Goal: Task Accomplishment & Management: Use online tool/utility

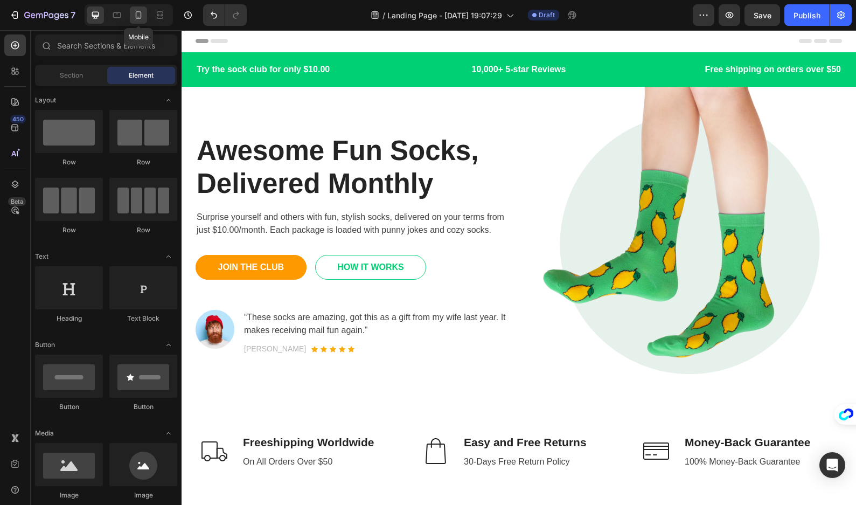
click at [143, 15] on icon at bounding box center [138, 15] width 11 height 11
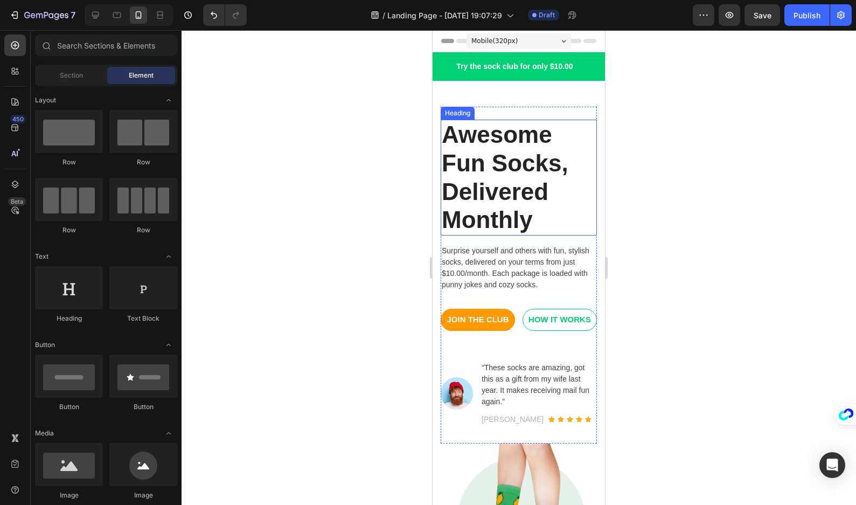
click at [475, 163] on p "Awesome Fun Socks, Delivered Monthly" at bounding box center [519, 178] width 154 height 114
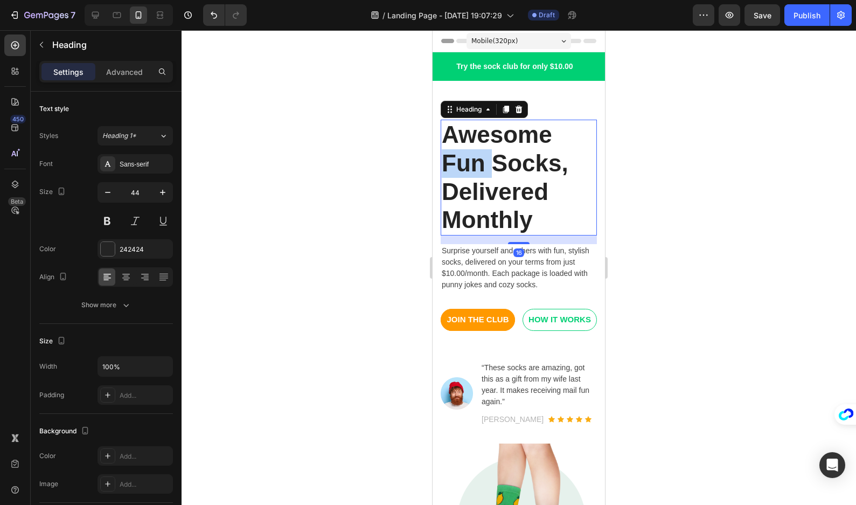
click at [475, 163] on p "Awesome Fun Socks, Delivered Monthly" at bounding box center [519, 178] width 154 height 114
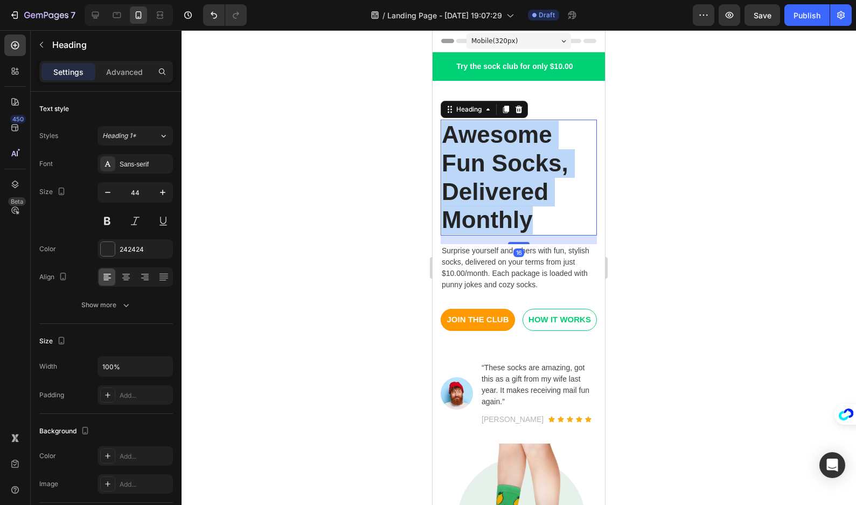
click at [475, 163] on p "Awesome Fun Socks, Delivered Monthly" at bounding box center [519, 178] width 154 height 114
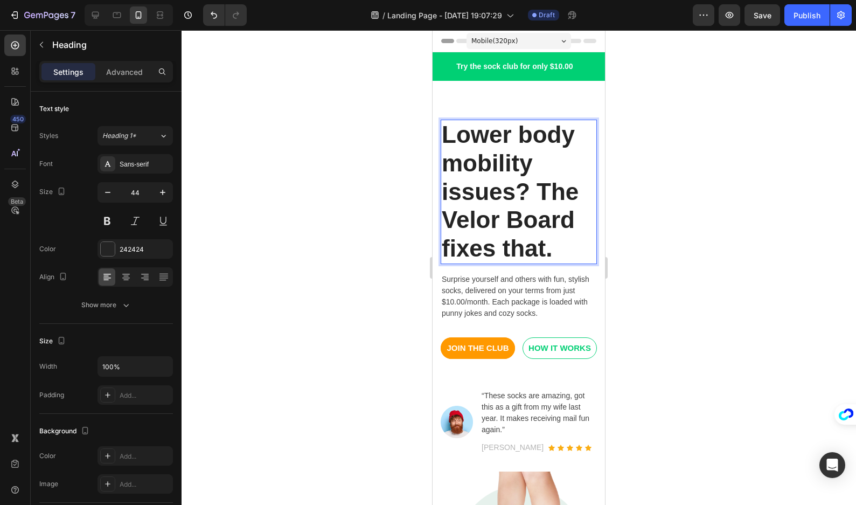
click at [449, 245] on p "Lower body mobility issues? The Velor Board fixes that." at bounding box center [519, 192] width 154 height 142
click at [389, 118] on div at bounding box center [519, 267] width 675 height 475
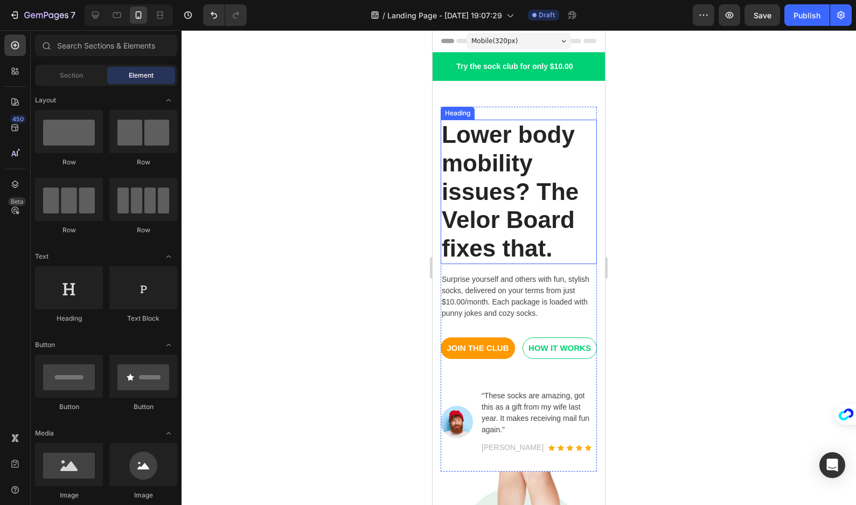
click at [534, 142] on p "Lower body mobility issues? The Velor Board fixes that." at bounding box center [519, 192] width 154 height 142
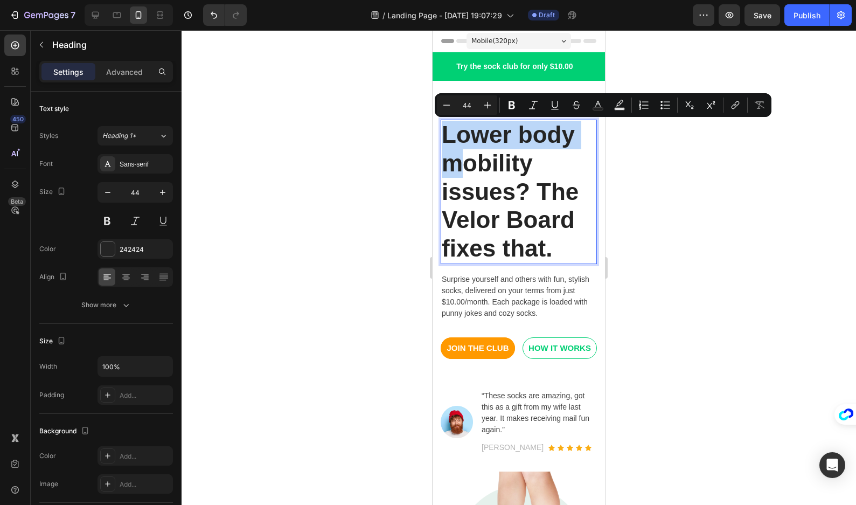
drag, startPoint x: 463, startPoint y: 164, endPoint x: 442, endPoint y: 146, distance: 27.9
click at [442, 146] on p "Lower body mobility issues? The Velor Board fixes that." at bounding box center [519, 192] width 154 height 142
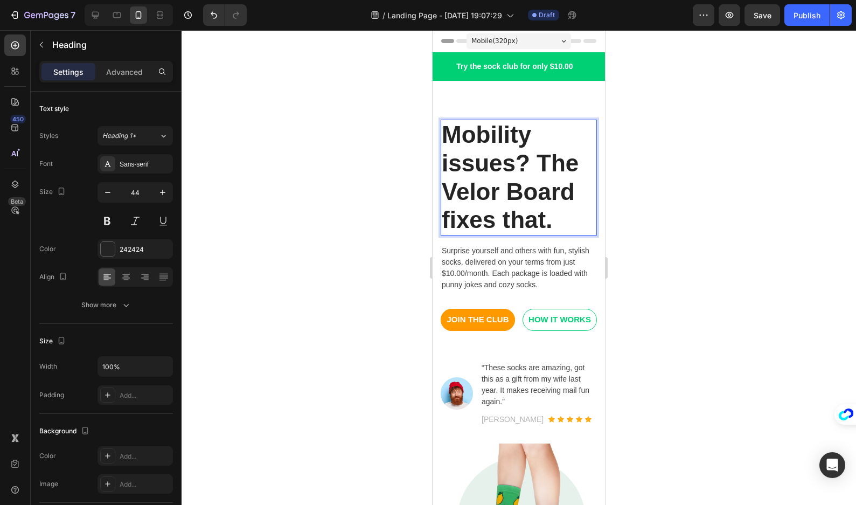
click at [399, 145] on div at bounding box center [519, 267] width 675 height 475
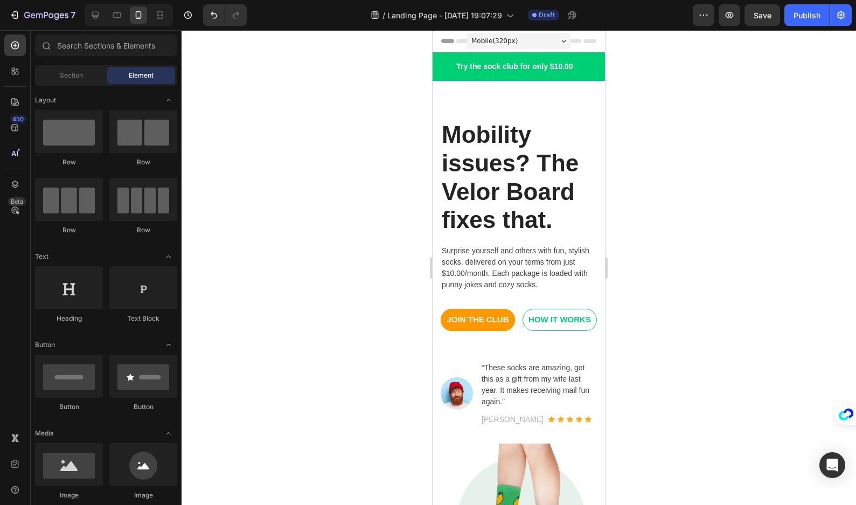
click at [383, 192] on div at bounding box center [519, 267] width 675 height 475
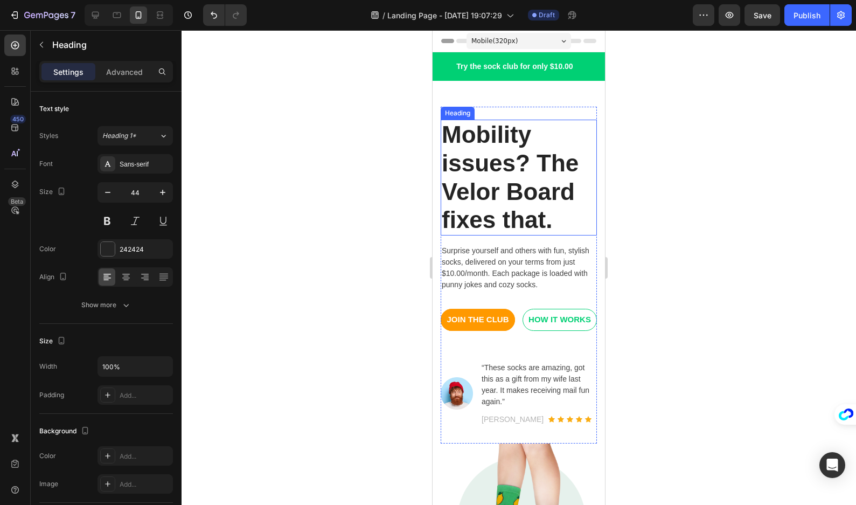
click at [580, 204] on p "Mobility issues? The Velor Board fixes that." at bounding box center [519, 178] width 154 height 114
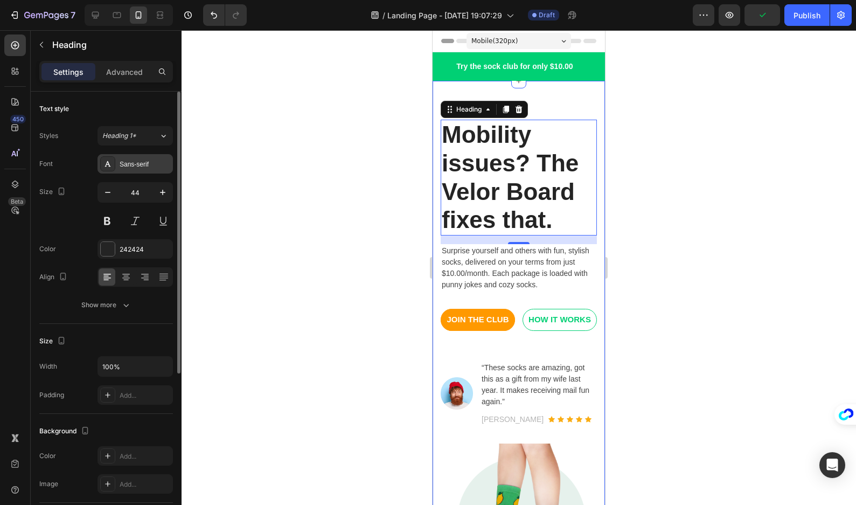
click at [131, 161] on div "Sans-serif" at bounding box center [145, 165] width 51 height 10
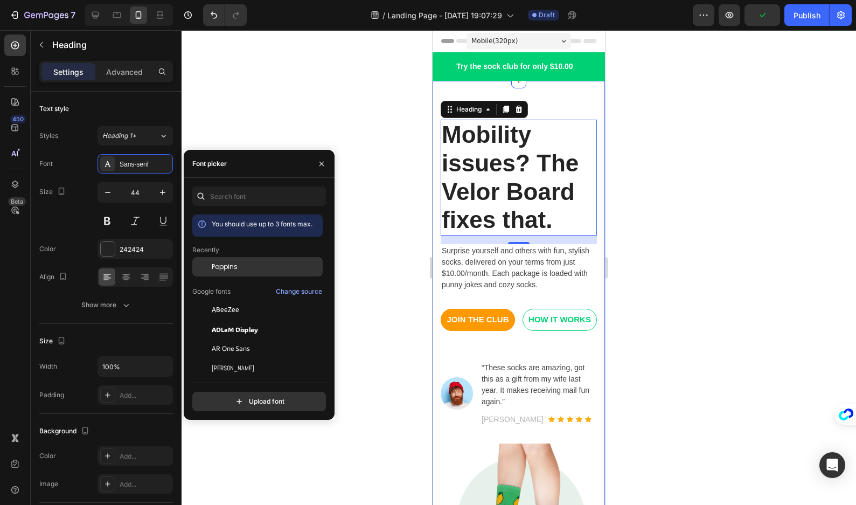
click at [237, 269] on span "Poppins" at bounding box center [225, 267] width 26 height 10
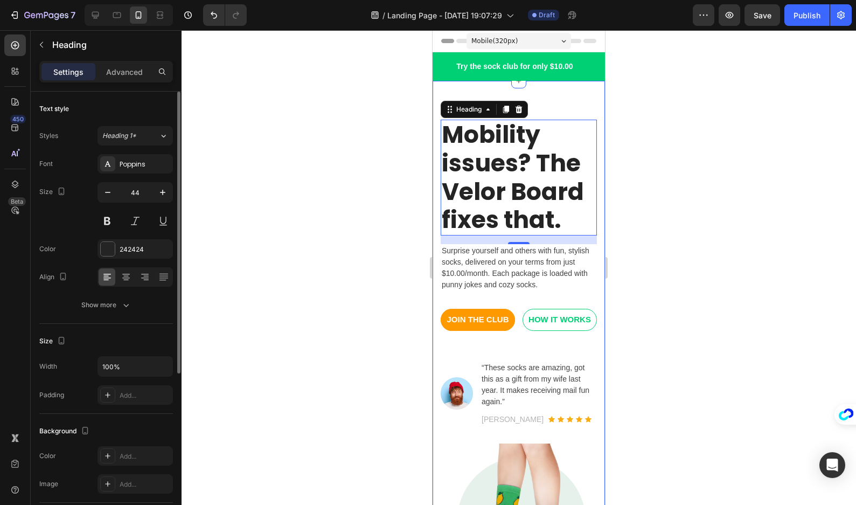
click at [85, 155] on div "Font Poppins" at bounding box center [106, 163] width 134 height 19
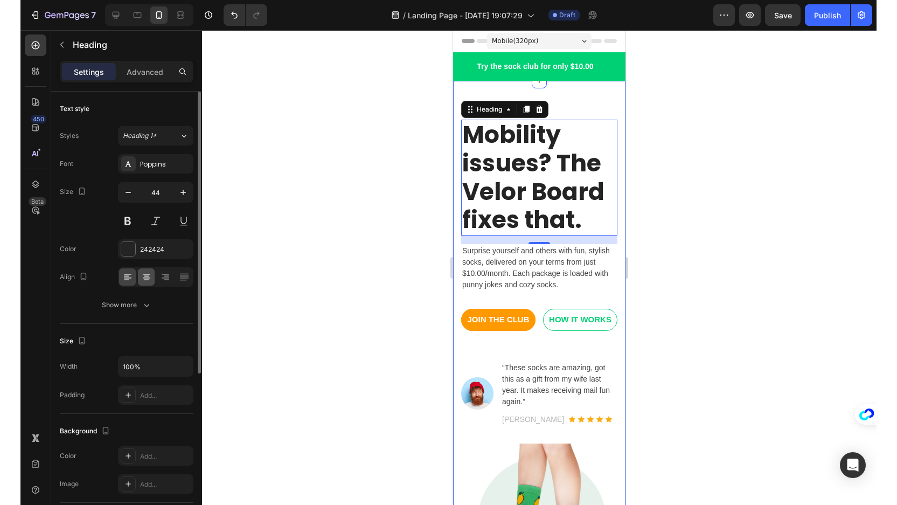
scroll to position [54, 0]
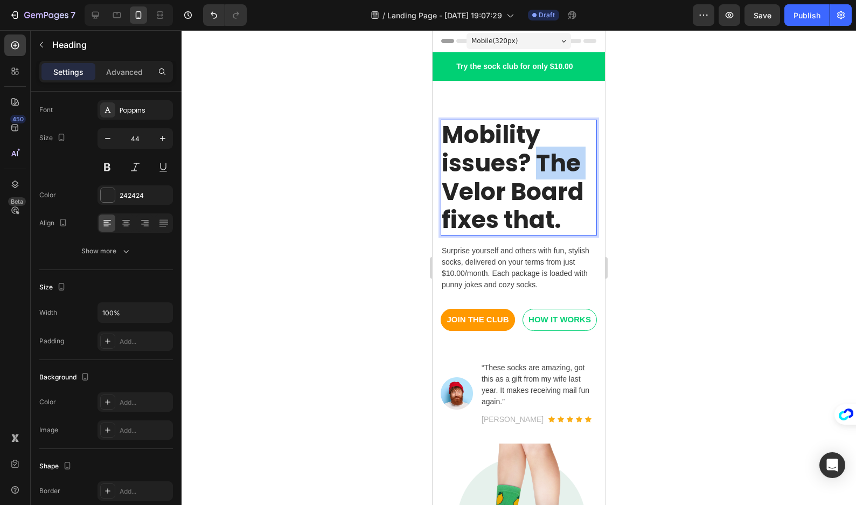
click at [541, 162] on p "Mobility issues? The Velor Board fixes that." at bounding box center [519, 178] width 154 height 114
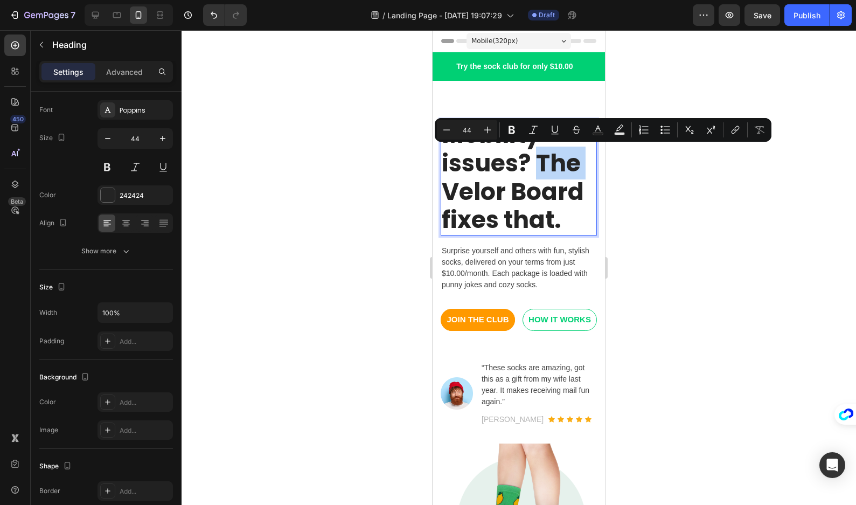
click at [541, 162] on p "Mobility issues? The Velor Board fixes that." at bounding box center [519, 178] width 154 height 114
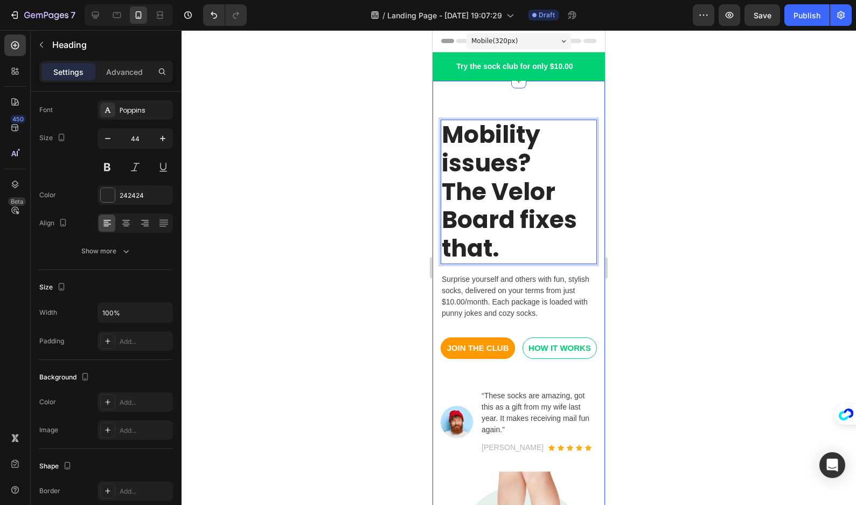
click at [368, 183] on div at bounding box center [519, 267] width 675 height 475
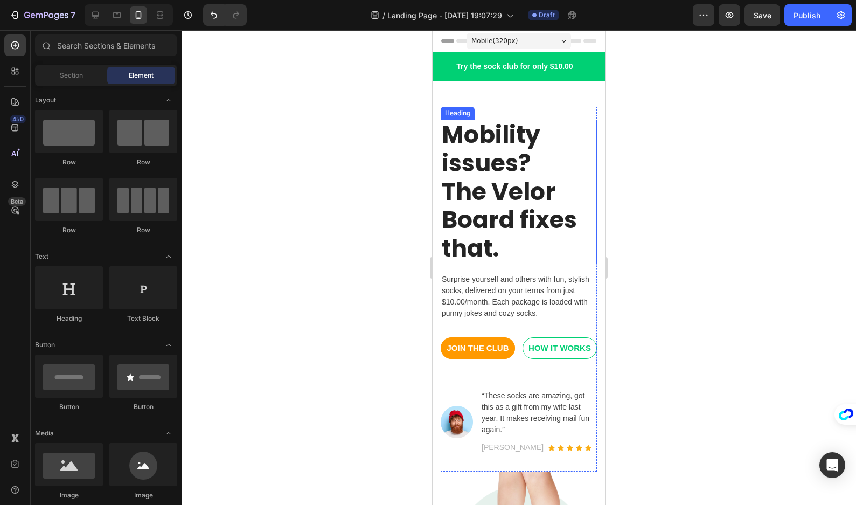
click at [527, 171] on p "Mobility issues? The Velor Board fixes that." at bounding box center [519, 192] width 154 height 142
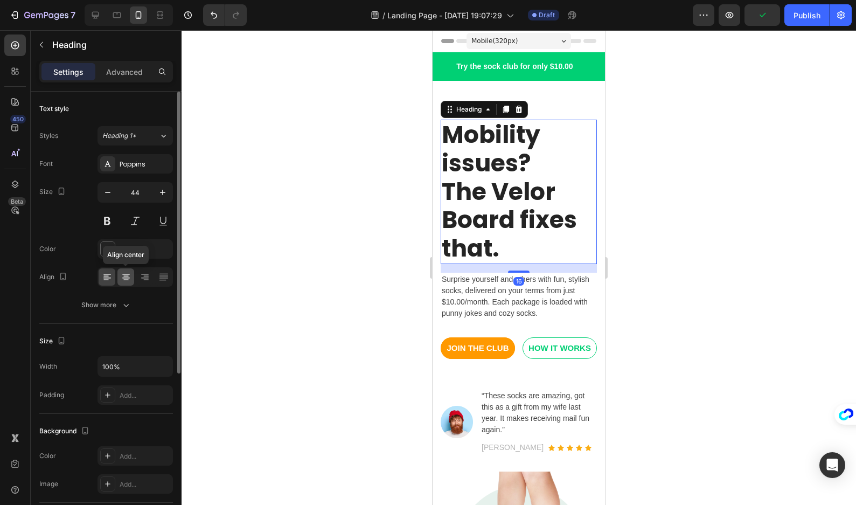
click at [131, 277] on icon at bounding box center [126, 277] width 11 height 11
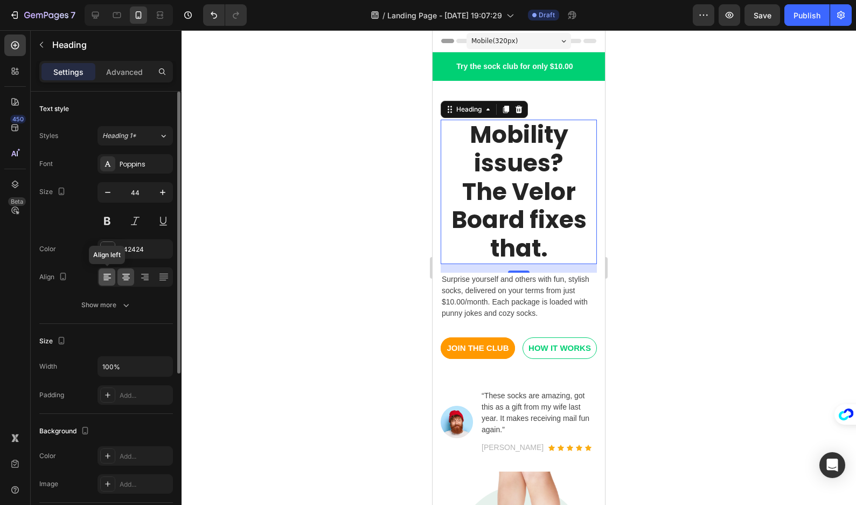
click at [113, 278] on div at bounding box center [107, 276] width 17 height 17
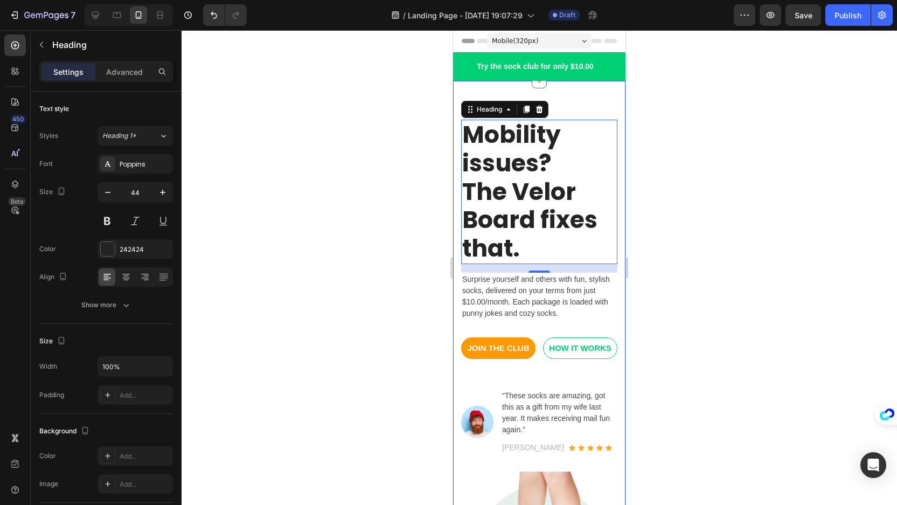
click at [560, 89] on div "Mobility issues? The Velor Board fixes that. Heading 16 Surprise yourself and o…" at bounding box center [539, 374] width 172 height 586
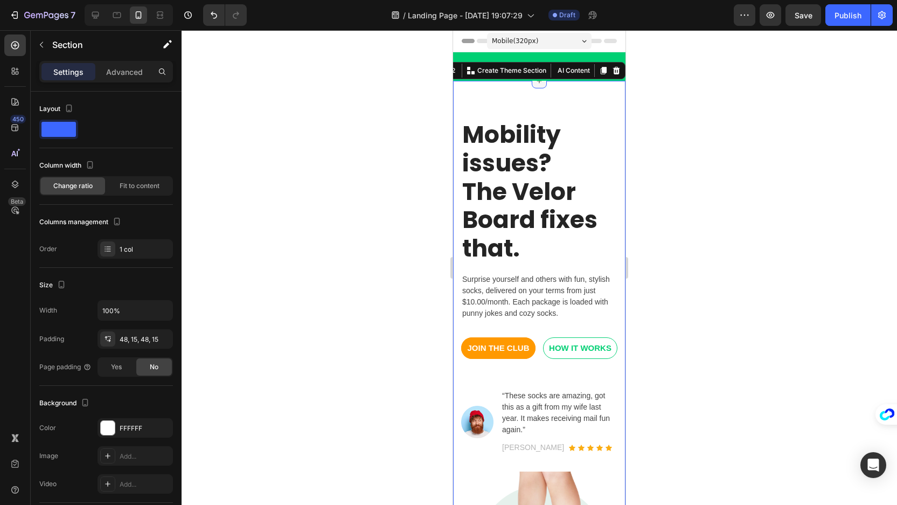
click at [535, 82] on icon at bounding box center [539, 81] width 9 height 9
click at [328, 82] on div at bounding box center [540, 267] width 716 height 475
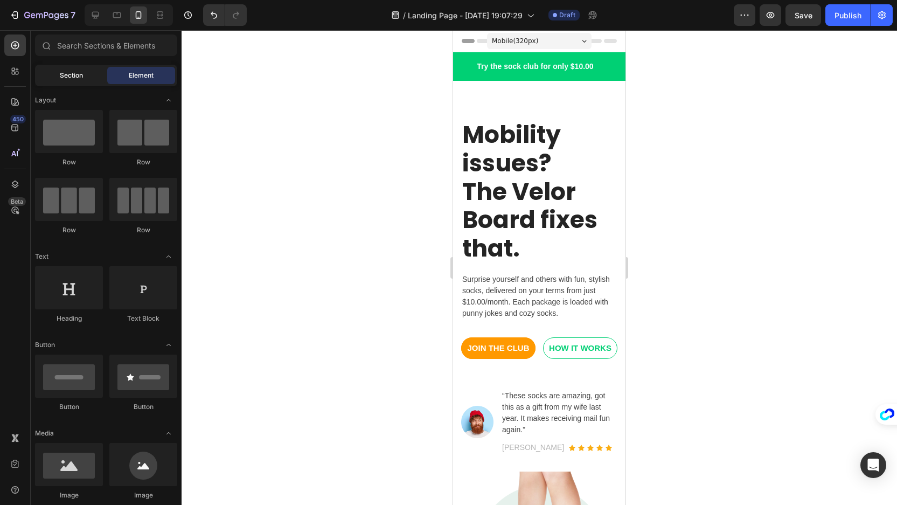
click at [72, 73] on span "Section" at bounding box center [71, 76] width 23 height 10
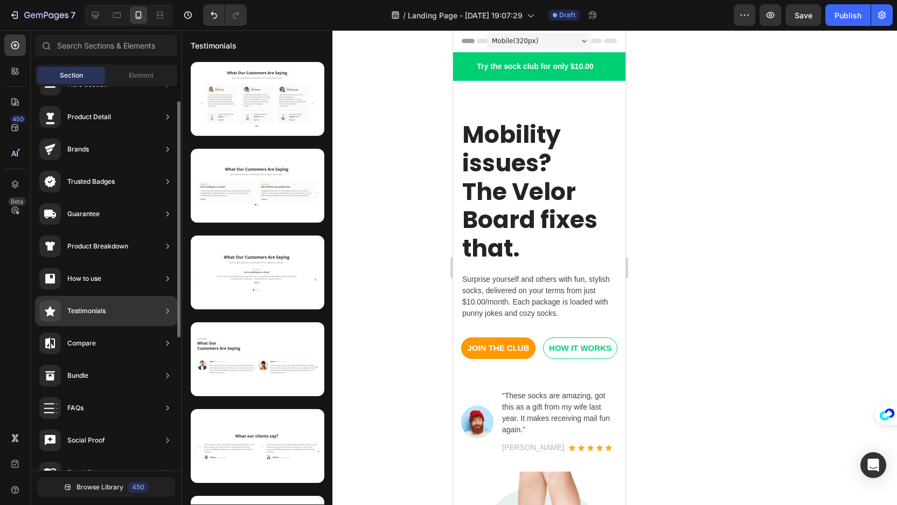
scroll to position [0, 0]
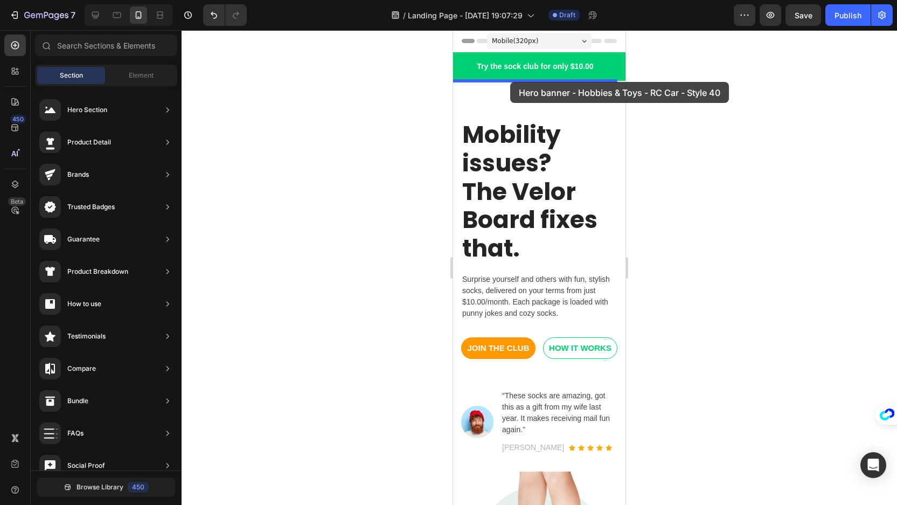
drag, startPoint x: 697, startPoint y: 135, endPoint x: 510, endPoint y: 82, distance: 194.5
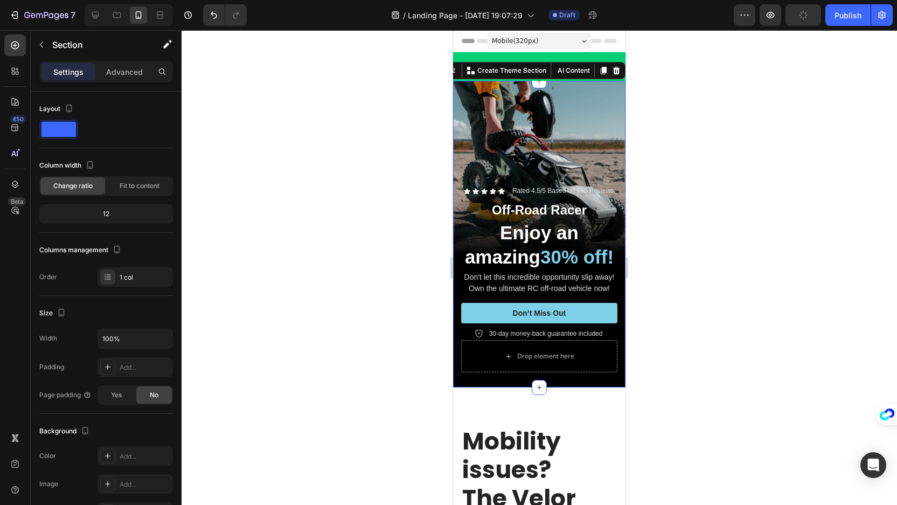
click at [574, 102] on div "Background Image" at bounding box center [539, 234] width 172 height 307
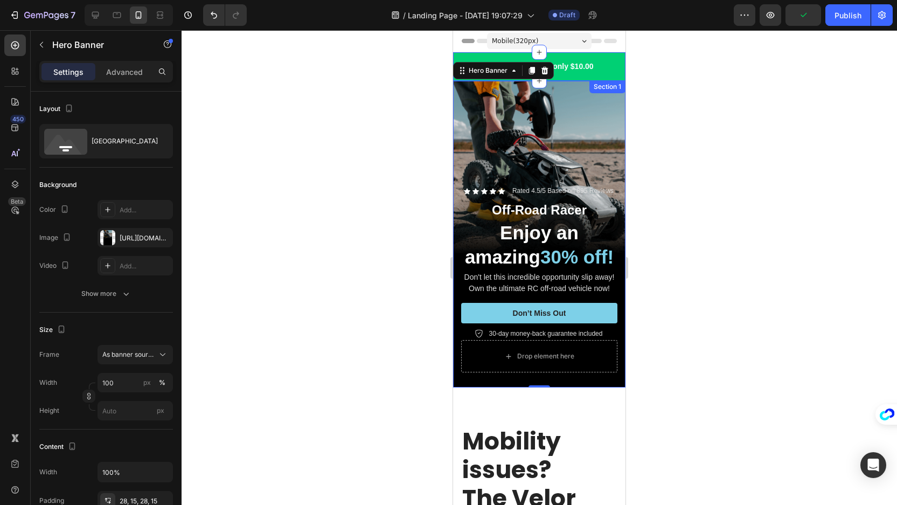
click at [613, 66] on div "Try the sock club for only $10.00 Text block 10,000+ 5-star Reviews Text block …" at bounding box center [539, 66] width 172 height 29
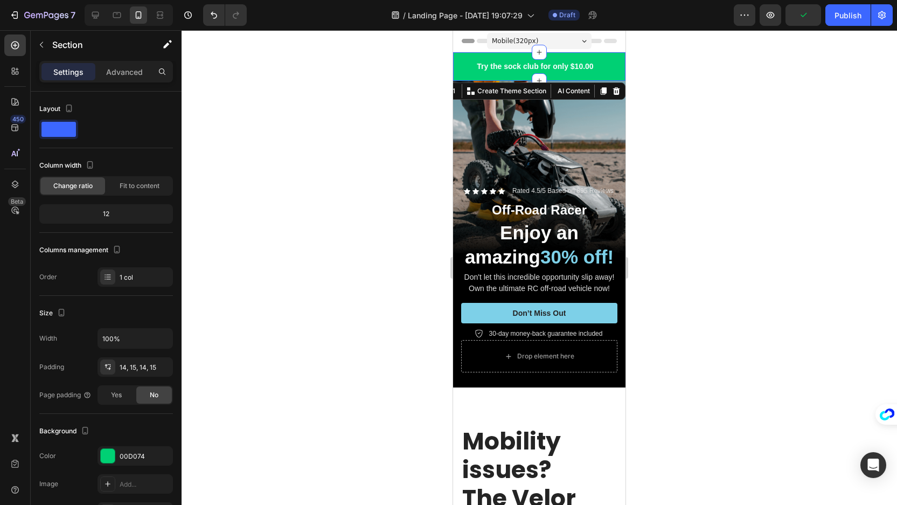
click at [420, 80] on div at bounding box center [540, 267] width 716 height 475
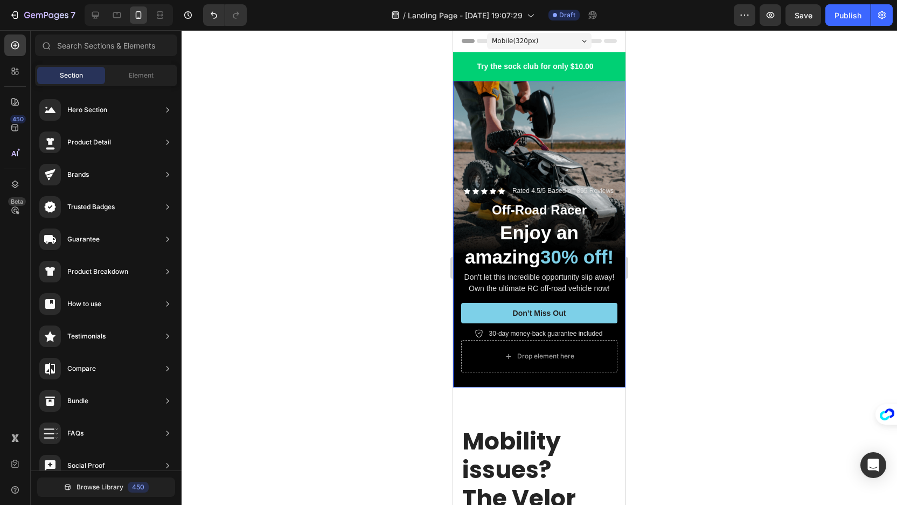
click at [493, 100] on div "Background Image" at bounding box center [539, 234] width 172 height 307
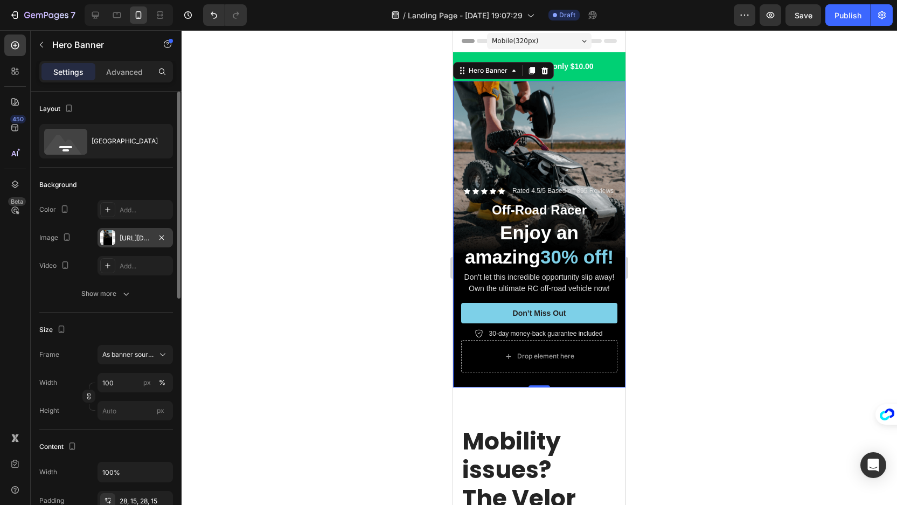
click at [133, 237] on div "[URL][DOMAIN_NAME]" at bounding box center [135, 238] width 31 height 10
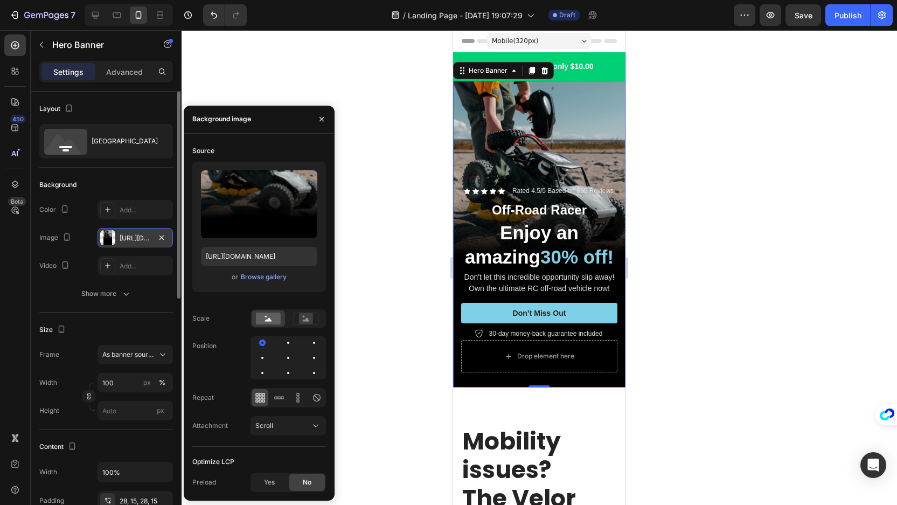
click at [129, 238] on div "[URL][DOMAIN_NAME]" at bounding box center [135, 238] width 31 height 10
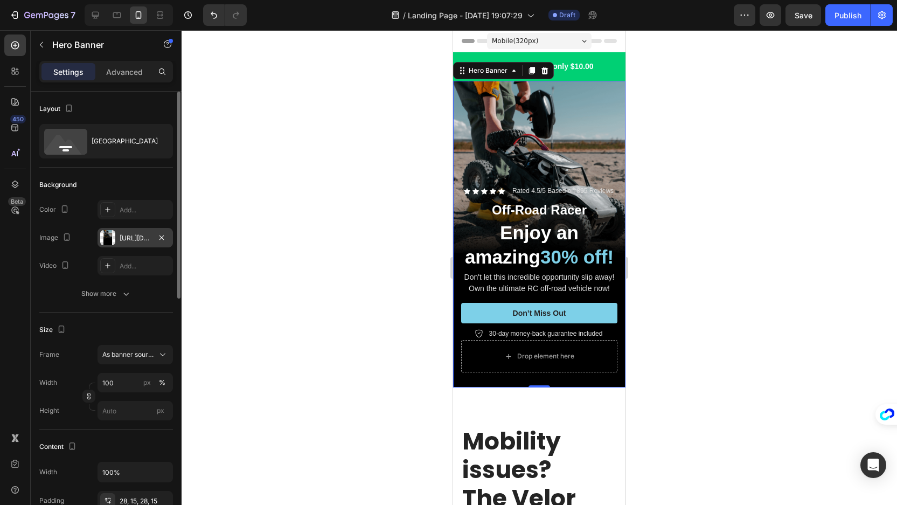
click at [129, 238] on div "[URL][DOMAIN_NAME]" at bounding box center [135, 238] width 31 height 10
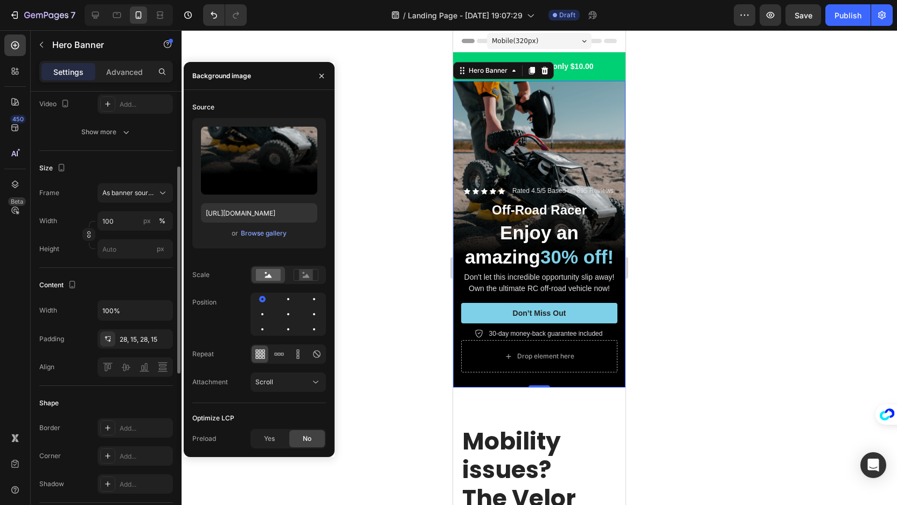
scroll to position [54, 0]
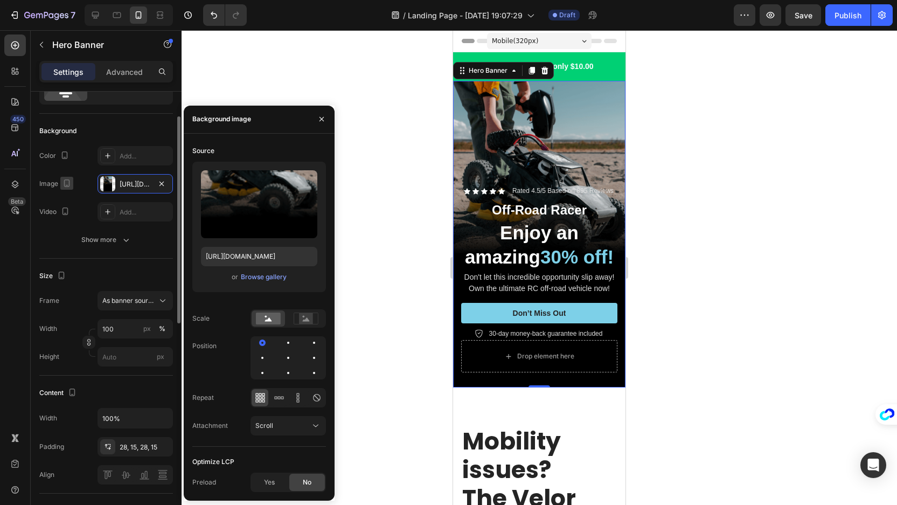
click at [65, 183] on icon "button" at bounding box center [66, 183] width 11 height 11
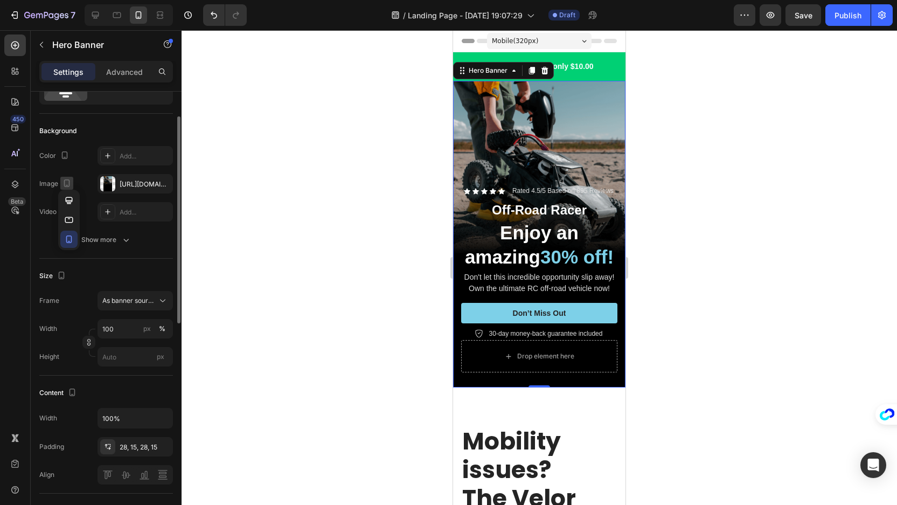
click at [66, 182] on icon "button" at bounding box center [66, 183] width 11 height 11
click at [144, 185] on div "[URL][DOMAIN_NAME]" at bounding box center [135, 184] width 31 height 10
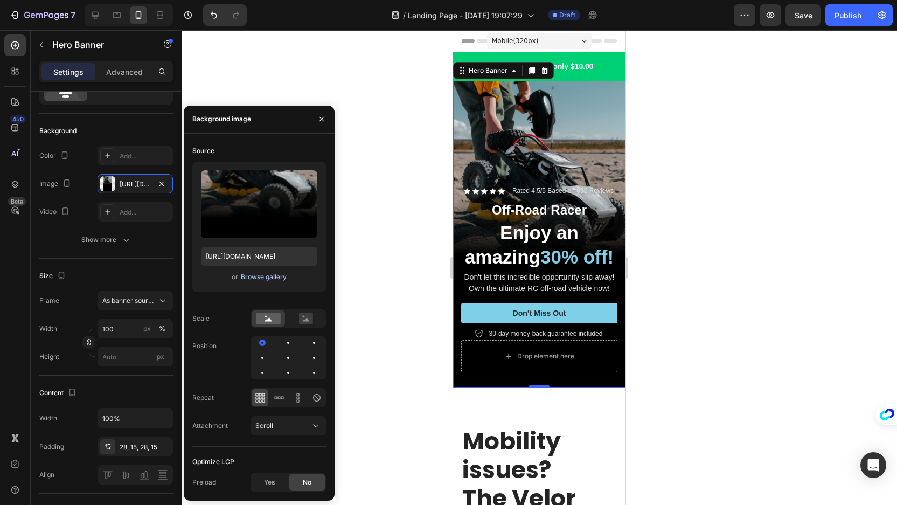
click at [263, 279] on div "Browse gallery" at bounding box center [264, 277] width 46 height 10
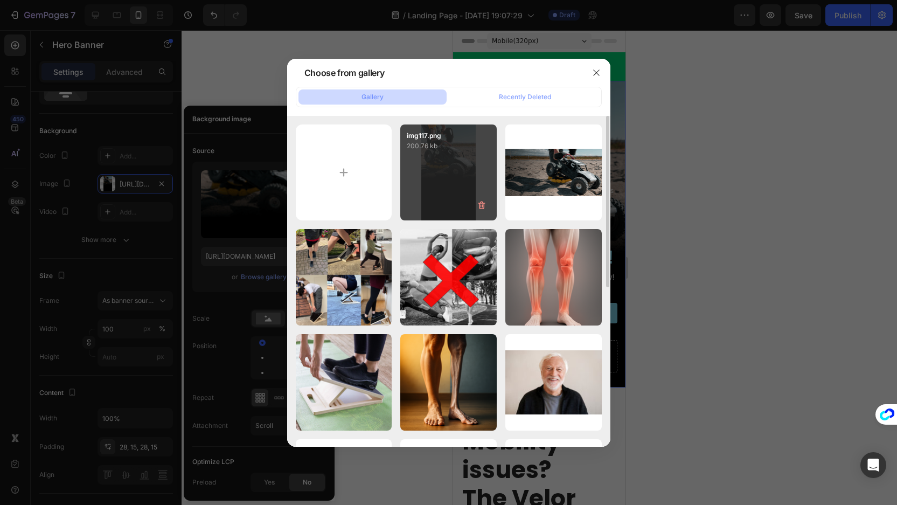
click at [440, 171] on div "img117.png 200.76 kb" at bounding box center [448, 172] width 96 height 96
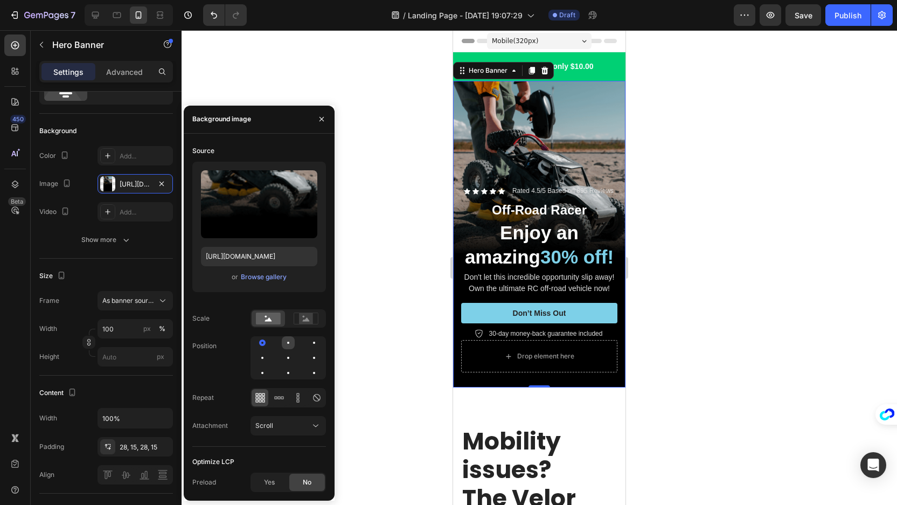
click at [308, 341] on div at bounding box center [314, 342] width 13 height 13
click at [282, 342] on div at bounding box center [288, 342] width 13 height 13
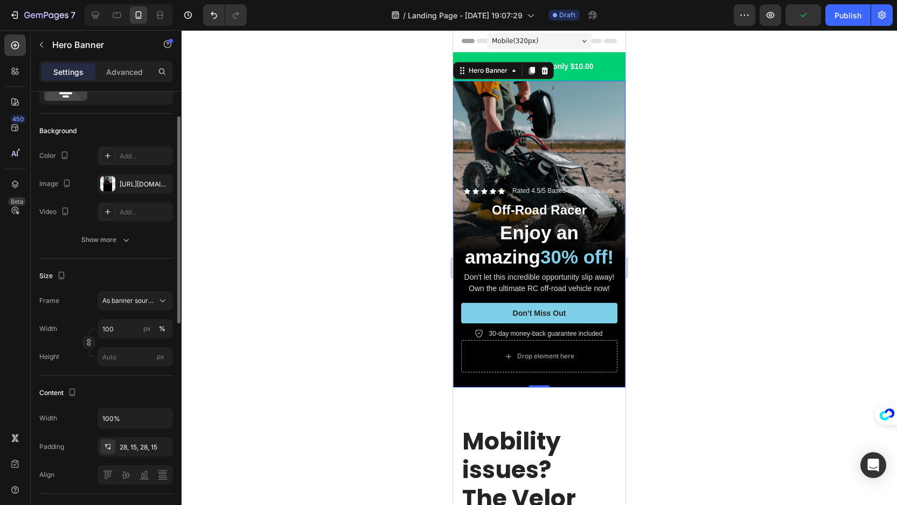
click at [131, 266] on div "Size Frame As banner source Width 100 px % Height px" at bounding box center [106, 317] width 134 height 117
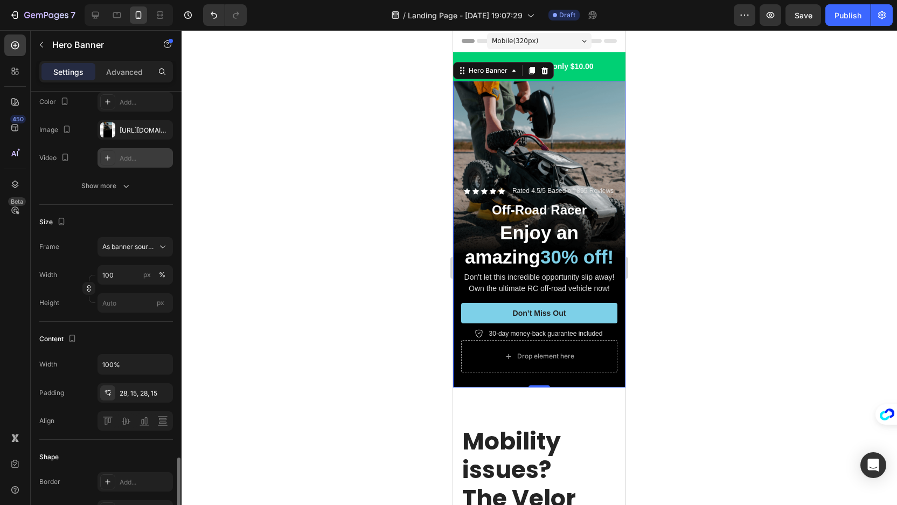
scroll to position [0, 0]
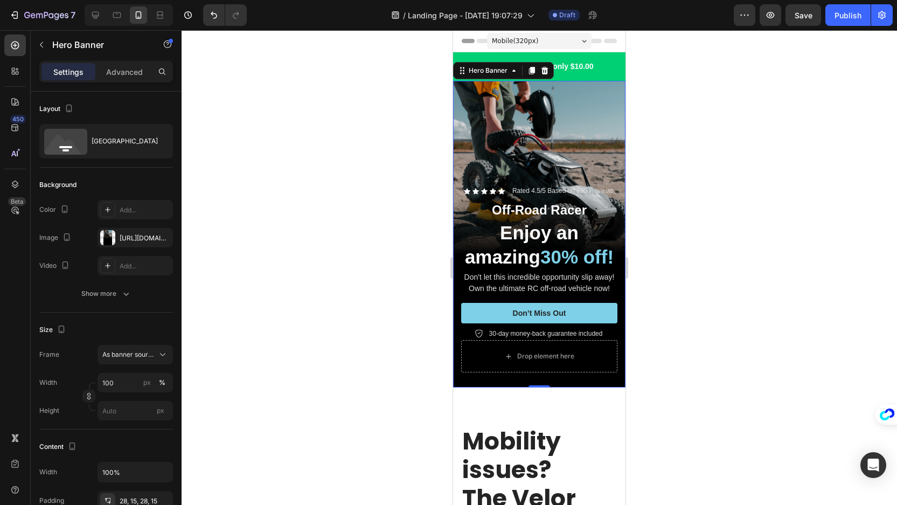
click at [594, 99] on div "Background Image" at bounding box center [539, 234] width 172 height 307
click at [100, 16] on icon at bounding box center [95, 15] width 11 height 11
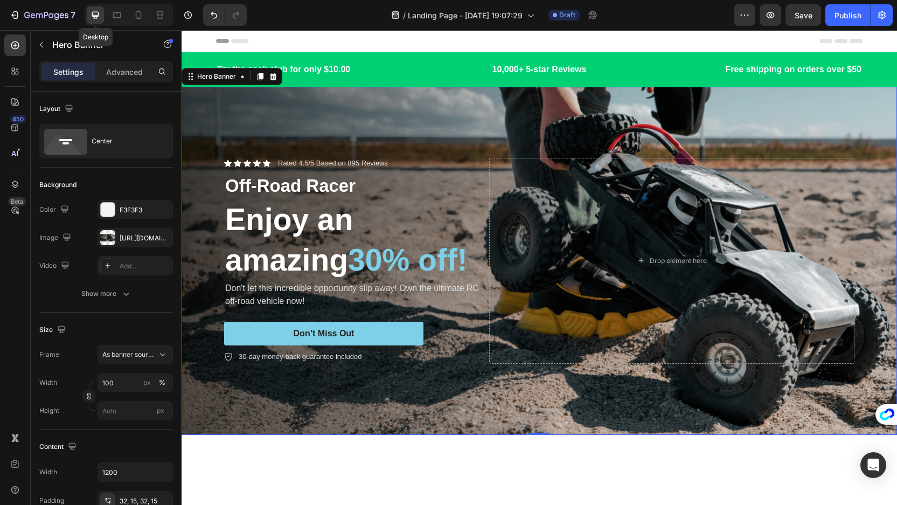
scroll to position [19, 0]
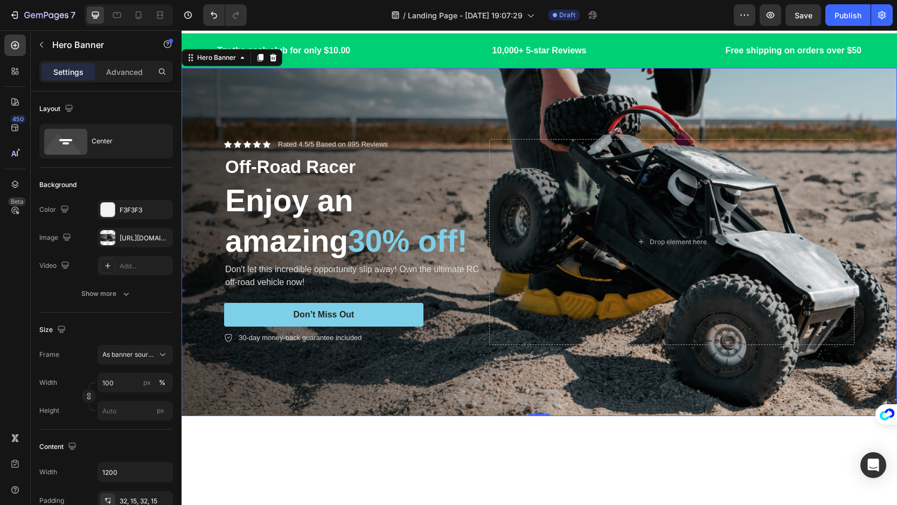
click at [473, 96] on div "Background Image" at bounding box center [540, 242] width 716 height 348
click at [120, 238] on div "[URL][DOMAIN_NAME]" at bounding box center [135, 238] width 31 height 10
click at [134, 14] on icon at bounding box center [138, 15] width 11 height 11
type input "100%"
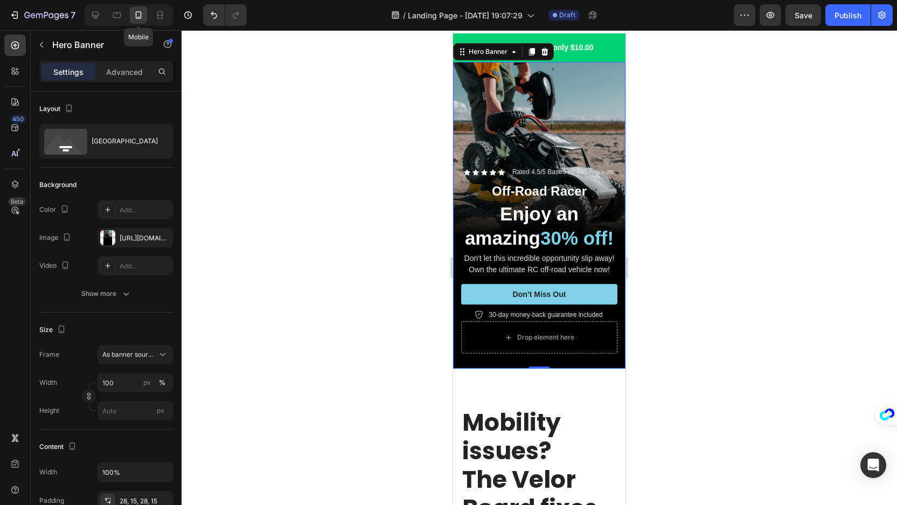
scroll to position [13, 0]
